Goal: Information Seeking & Learning: Learn about a topic

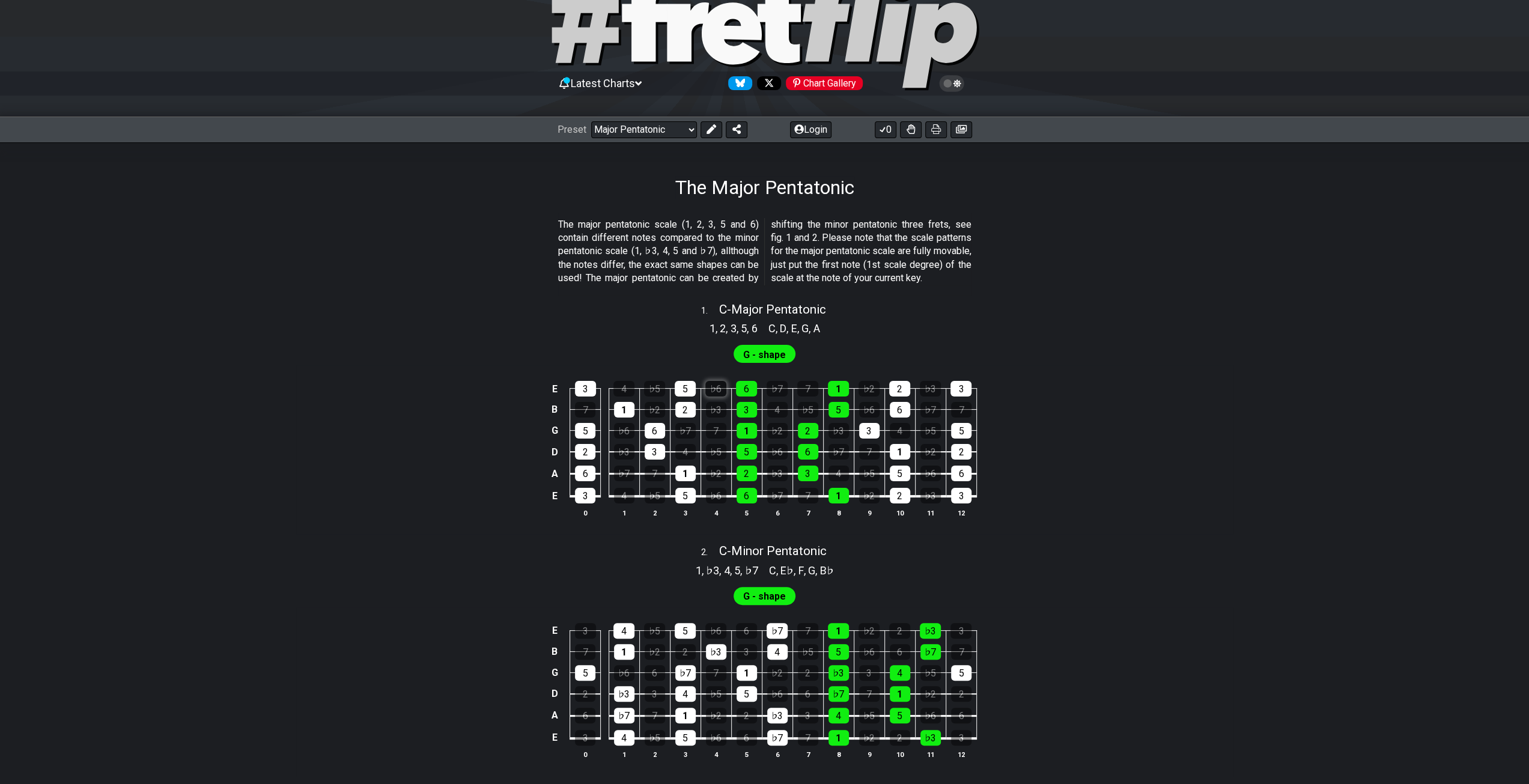
scroll to position [120, 0]
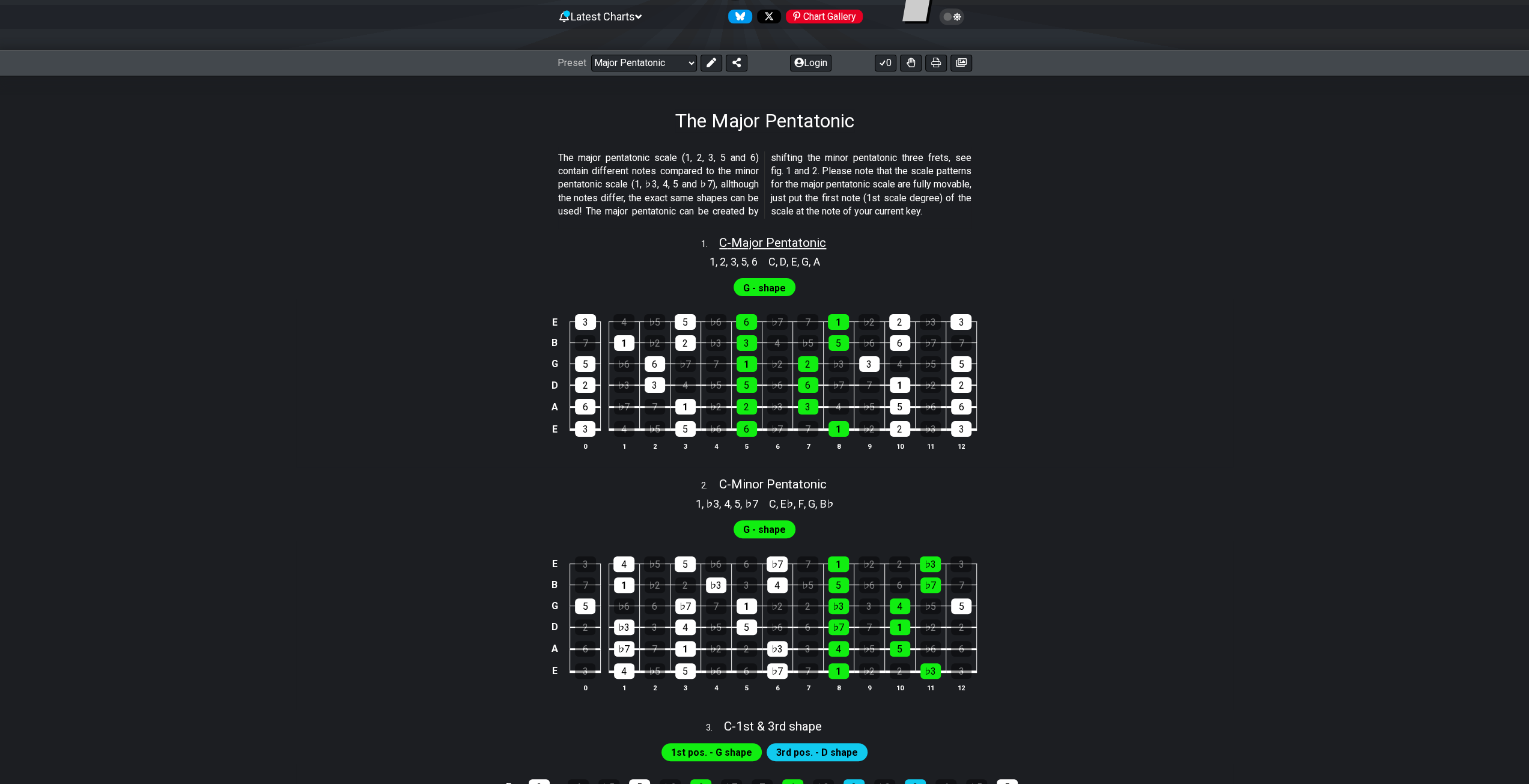
click at [746, 250] on span "C - Major Pentatonic" at bounding box center [773, 242] width 107 height 14
select select "C"
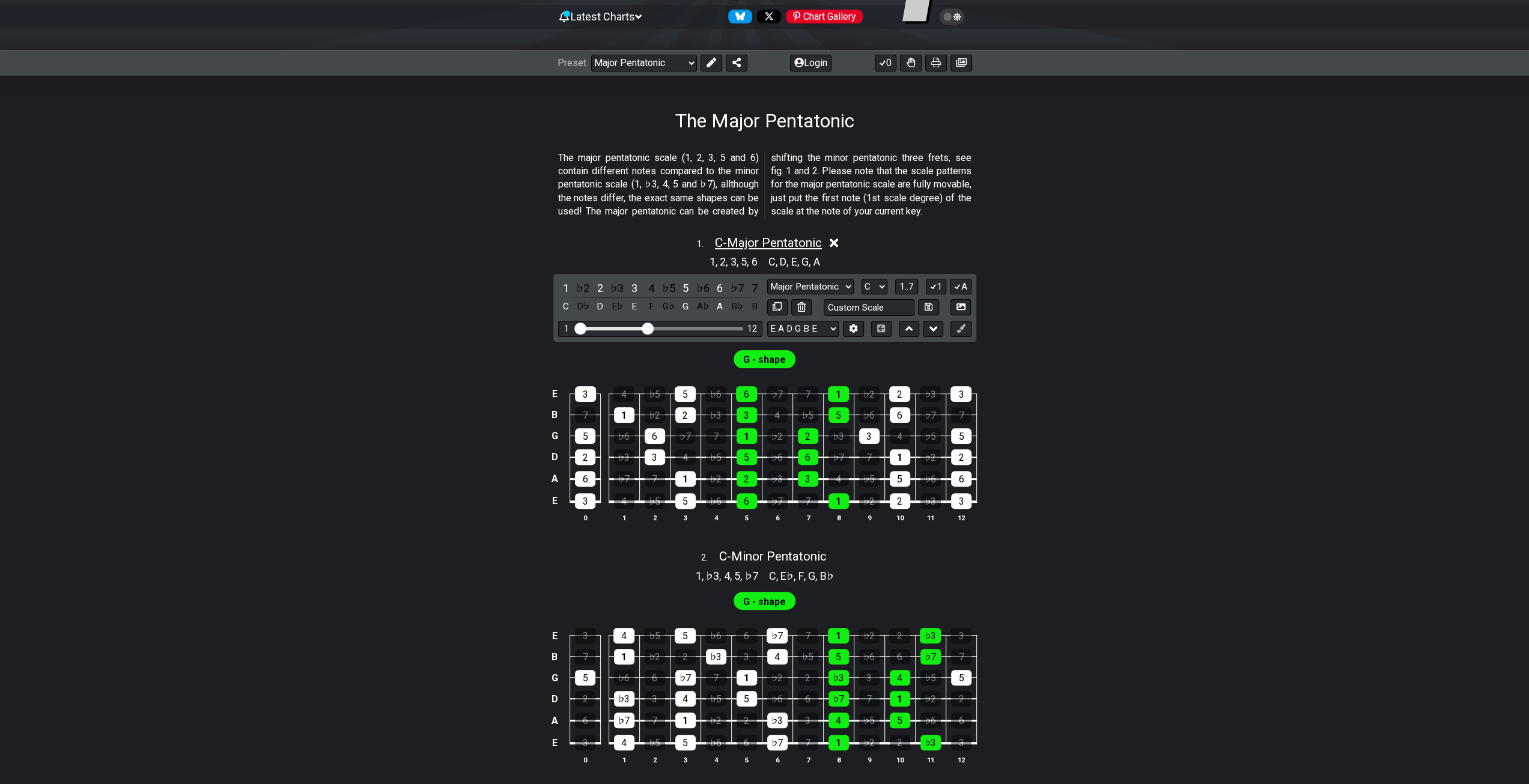
click at [775, 250] on span "C - Major Pentatonic" at bounding box center [768, 242] width 107 height 14
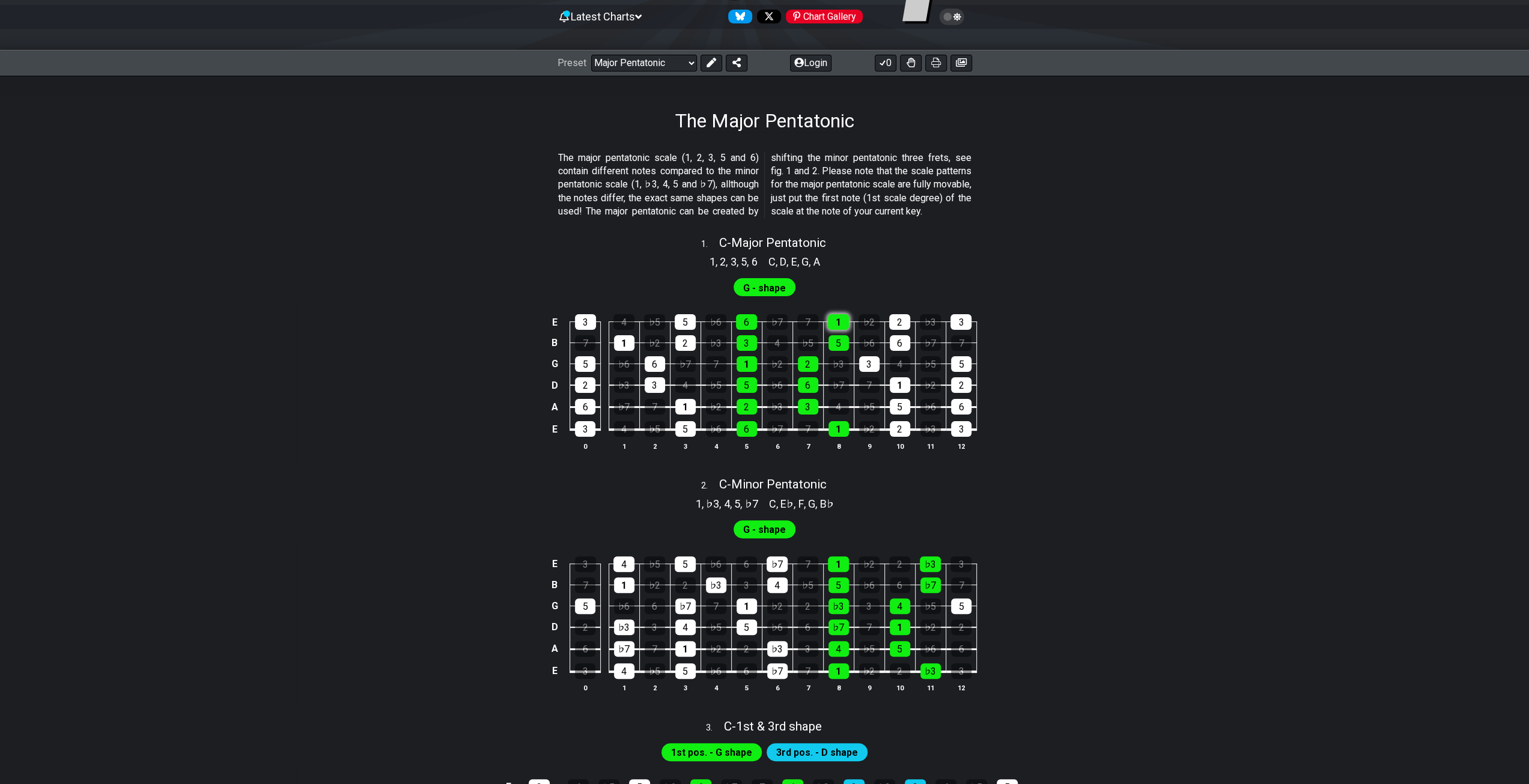
click at [840, 329] on div "1" at bounding box center [838, 322] width 21 height 16
click at [743, 329] on div "6" at bounding box center [746, 322] width 21 height 16
click at [747, 329] on div "6" at bounding box center [746, 322] width 21 height 16
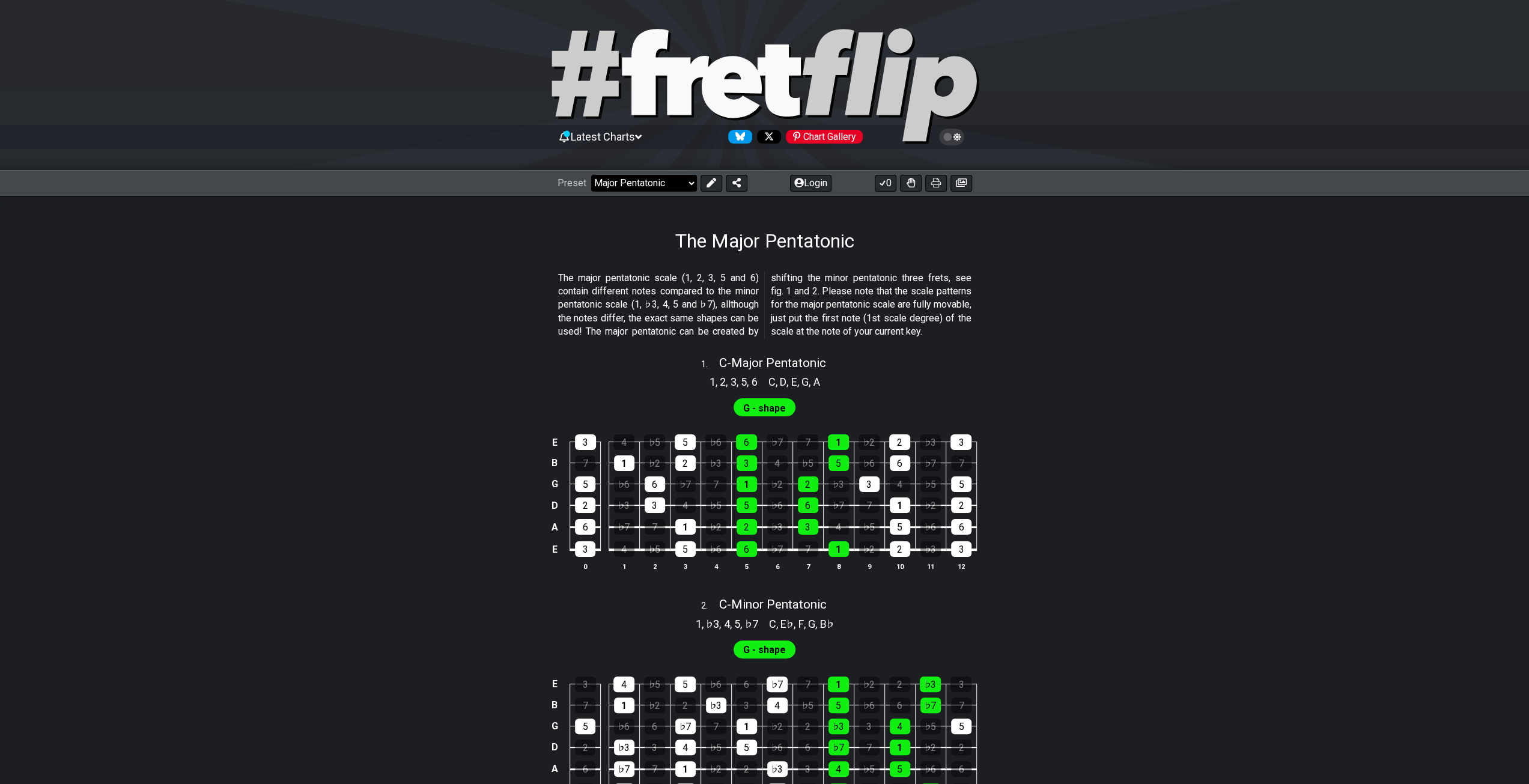
click at [693, 183] on select "Welcome to #fretflip! Initial Preset Custom Preset Minor Pentatonic Major Penta…" at bounding box center [644, 184] width 106 height 17
click at [591, 175] on select "Welcome to #fretflip! Initial Preset Custom Preset Minor Pentatonic Major Penta…" at bounding box center [644, 184] width 106 height 17
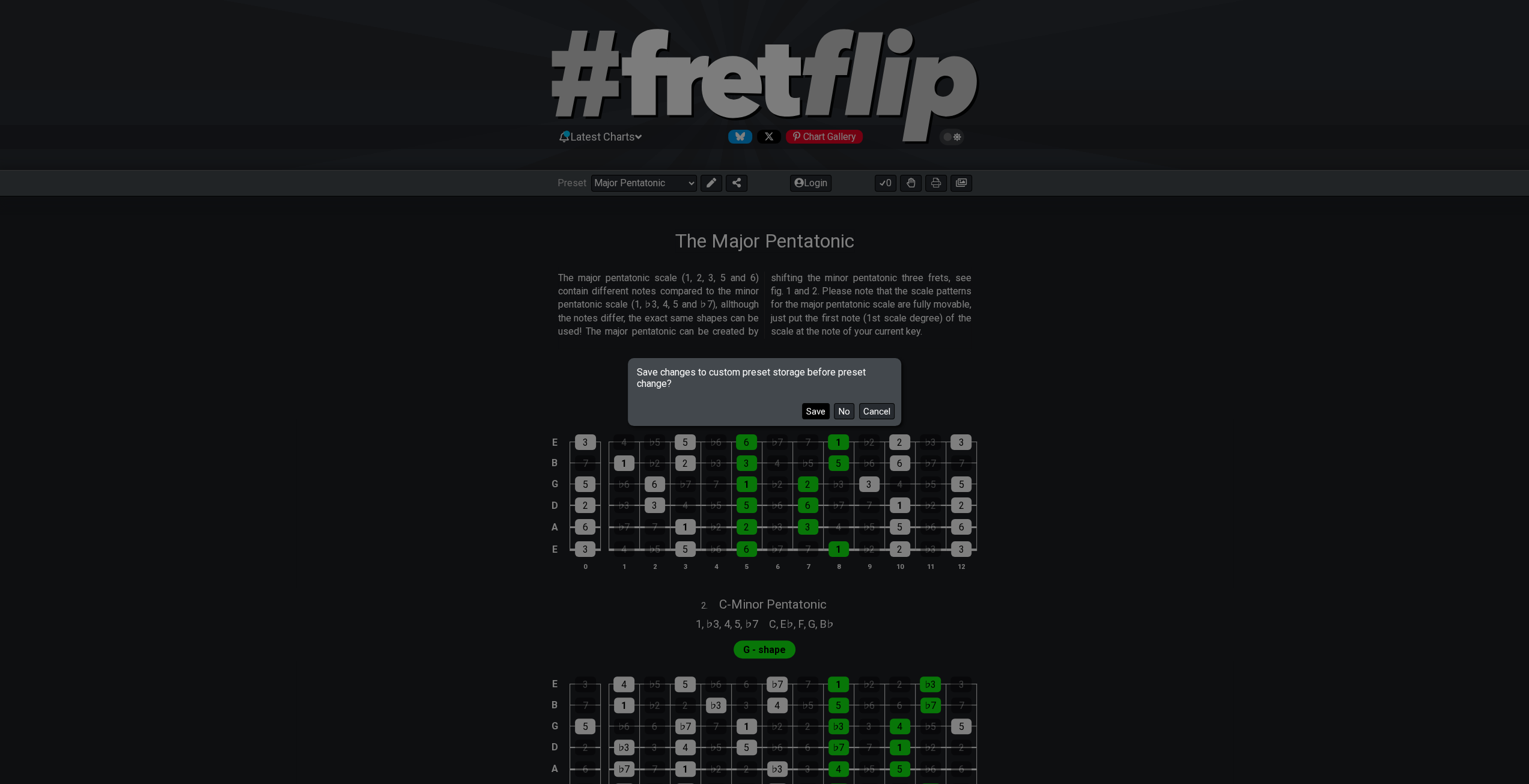
click at [808, 412] on button "Save" at bounding box center [816, 411] width 28 height 16
select select "/guitar-scales"
select select "C"
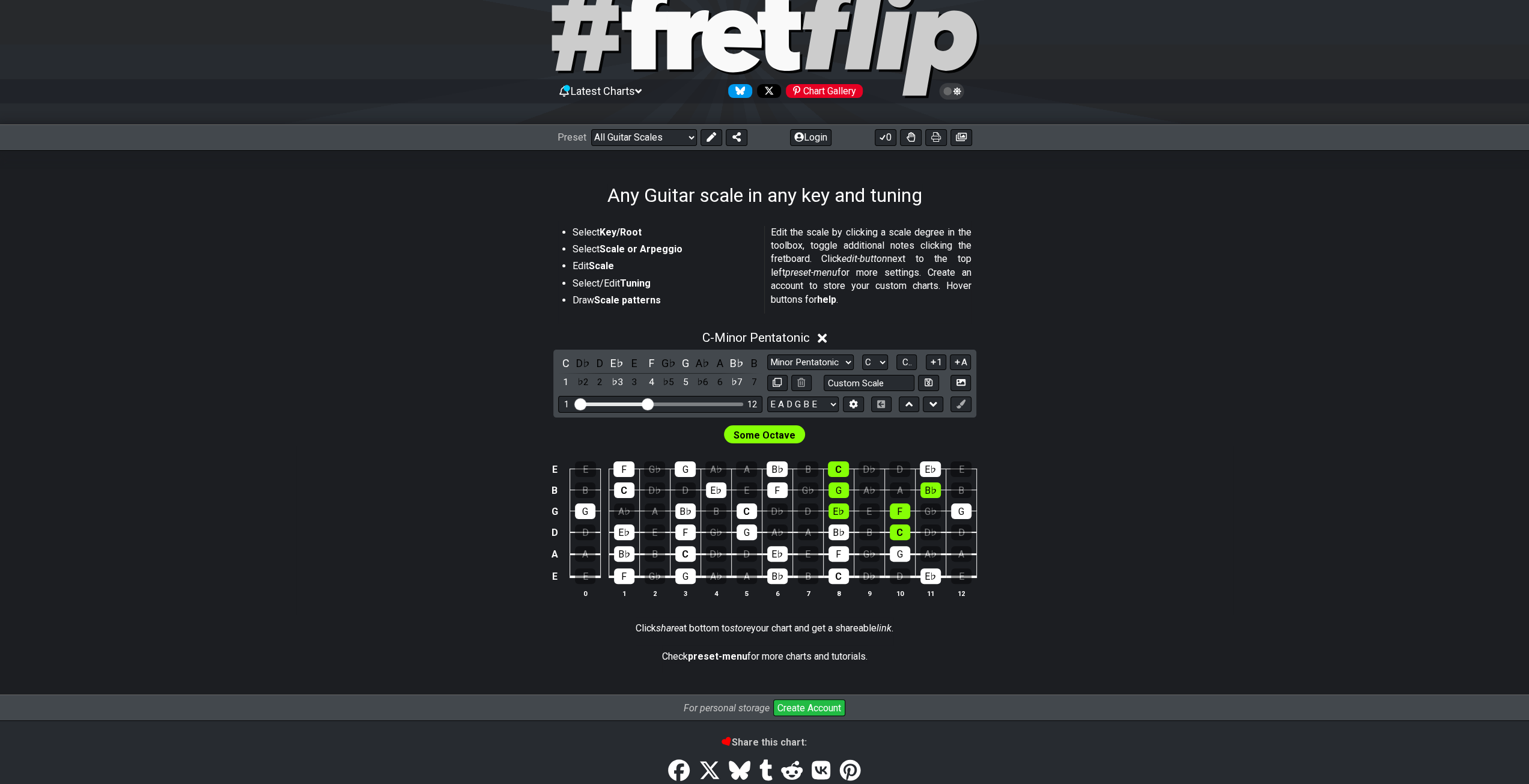
scroll to position [120, 0]
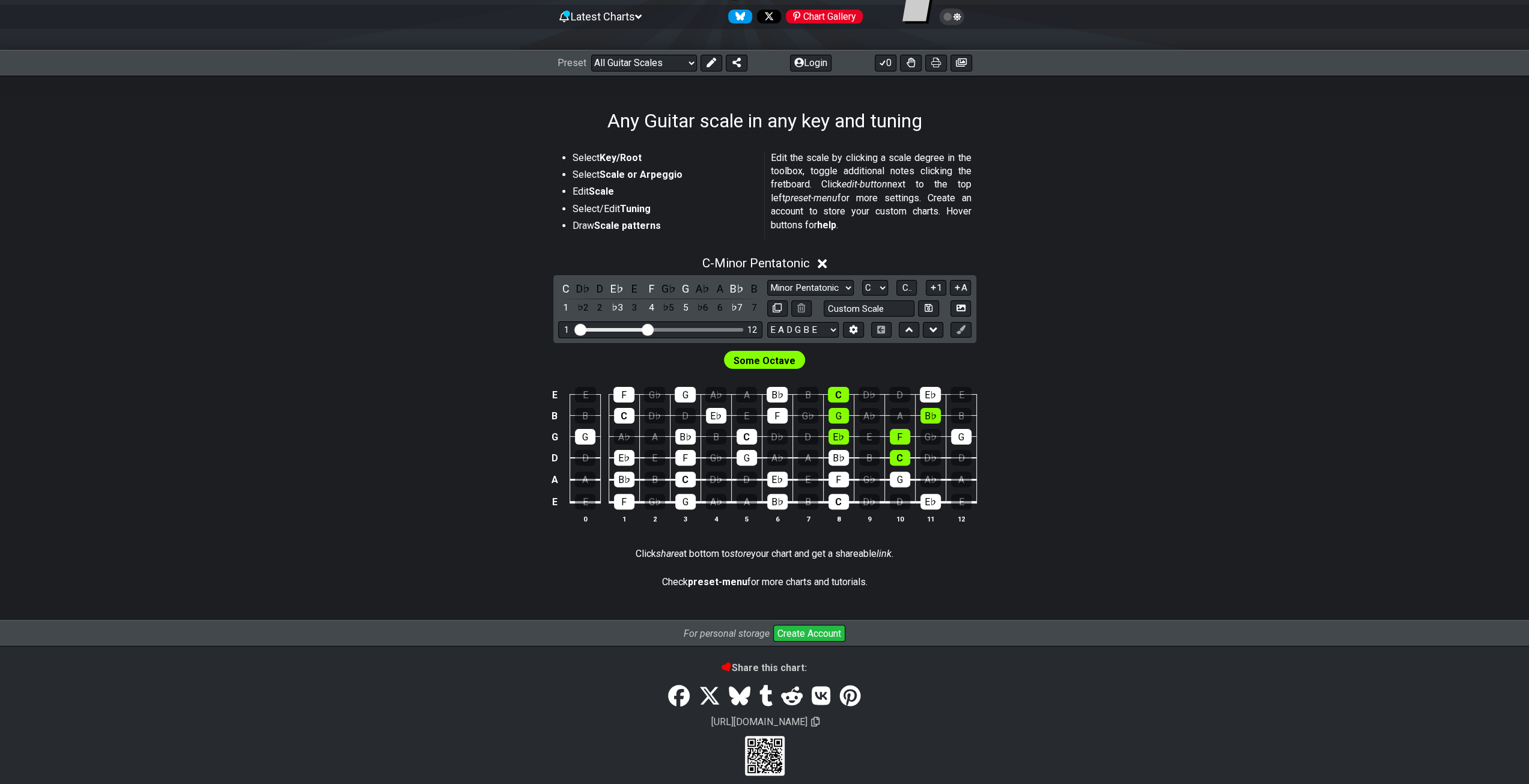
click at [823, 262] on icon at bounding box center [822, 264] width 9 height 9
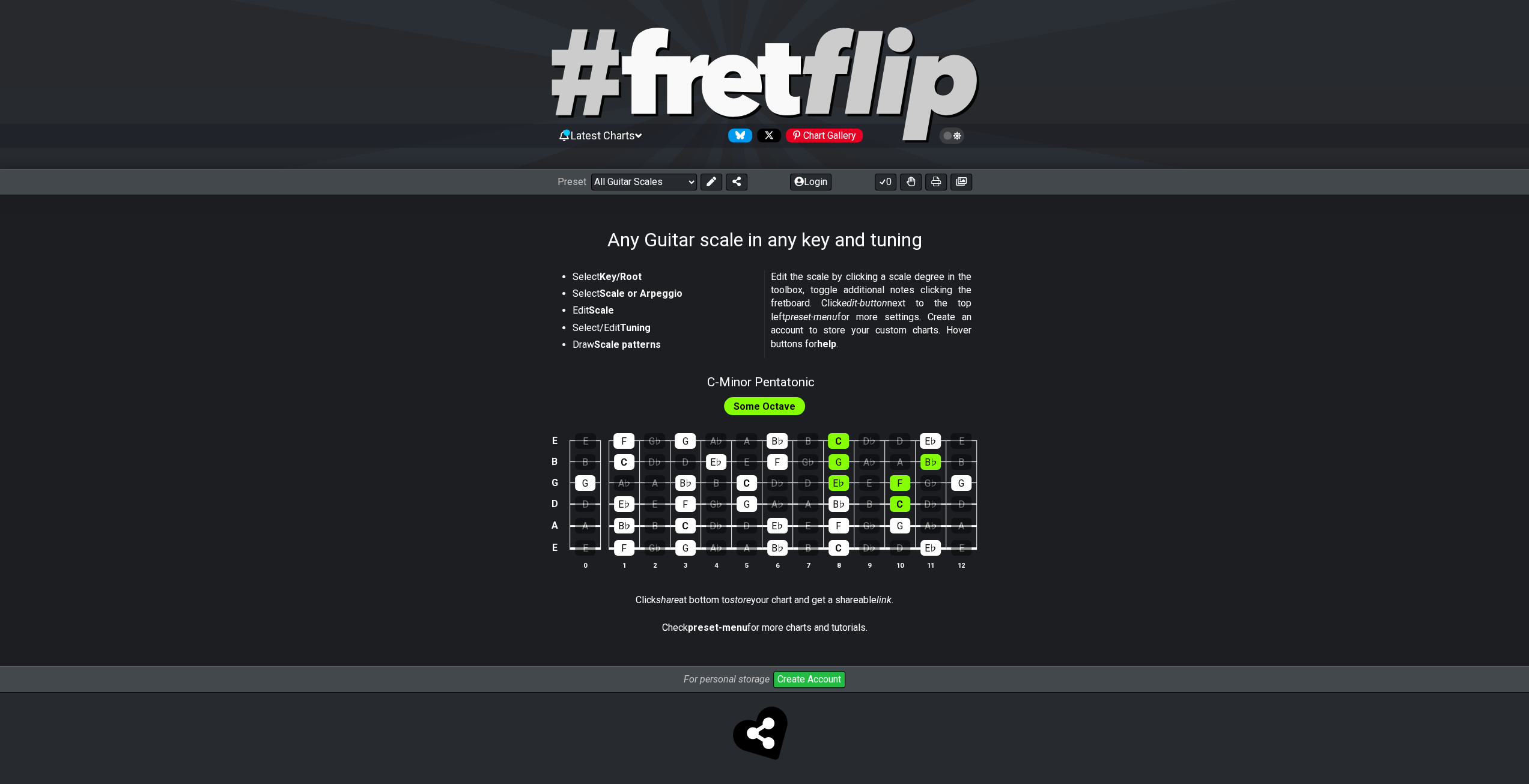
click at [759, 367] on div "C - Minor Pentatonic" at bounding box center [761, 377] width 107 height 21
select select "C"
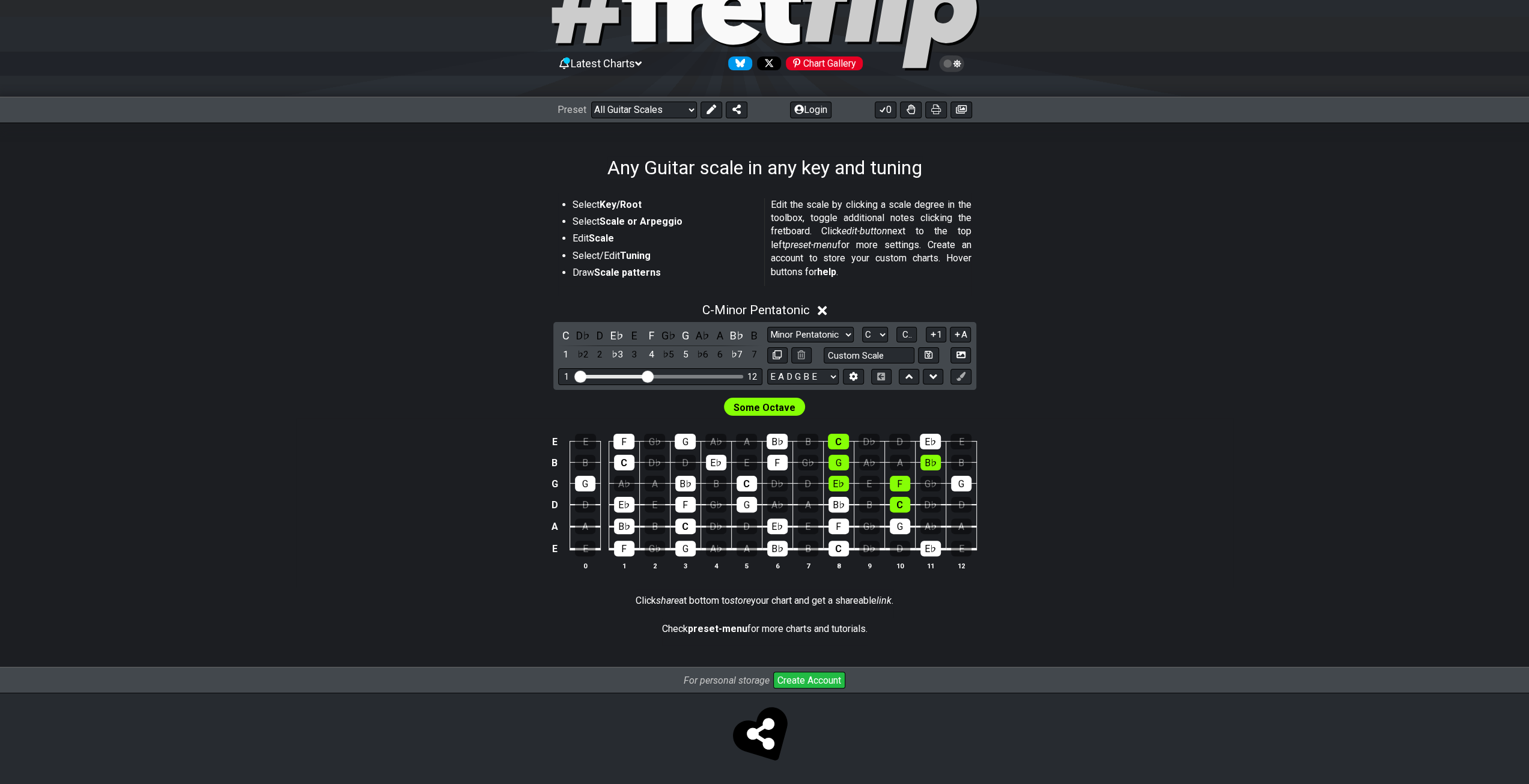
click at [764, 384] on div "C D♭ D E♭ E F G♭ G A♭ A B♭ B 1 ♭2 2 ♭3 3 4 ♭5 5 ♭6 6 ♭7 7 Minor Pentatonic Root…" at bounding box center [765, 355] width 423 height 68
click at [615, 356] on div "♭3" at bounding box center [617, 354] width 16 height 16
click at [616, 355] on div "♯2" at bounding box center [617, 354] width 16 height 16
click at [618, 337] on div "E♭" at bounding box center [617, 335] width 16 height 16
